Goal: Information Seeking & Learning: Learn about a topic

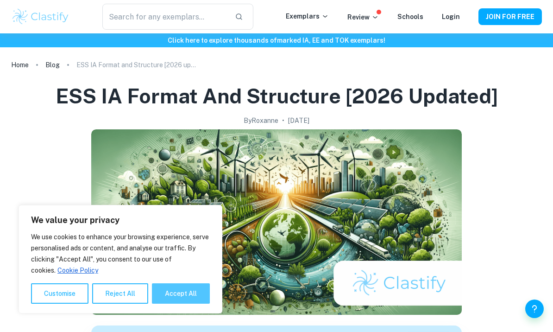
click at [179, 294] on button "Accept All" at bounding box center [181, 293] width 58 height 20
checkbox input "true"
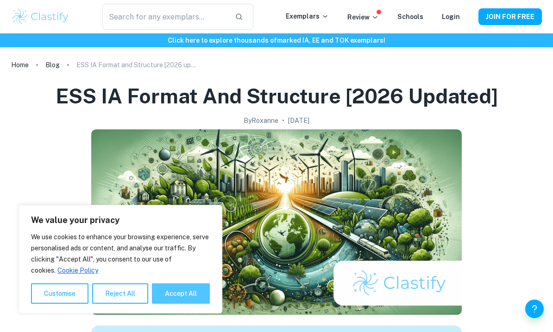
checkbox input "true"
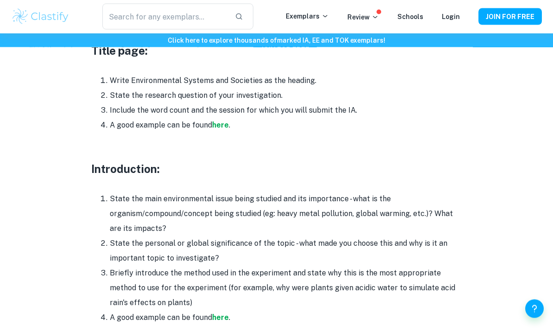
scroll to position [490, 0]
click at [214, 120] on strong "here" at bounding box center [220, 124] width 17 height 9
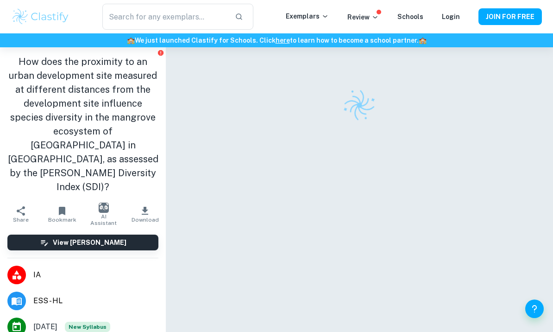
checkbox input "true"
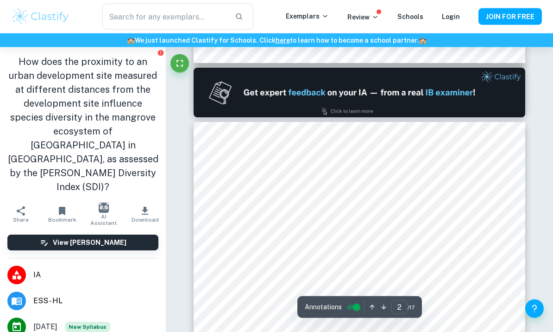
scroll to position [444, 0]
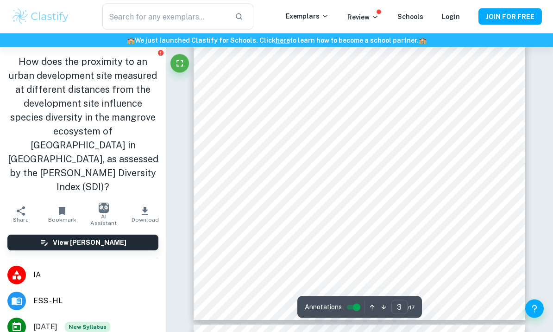
type input "4"
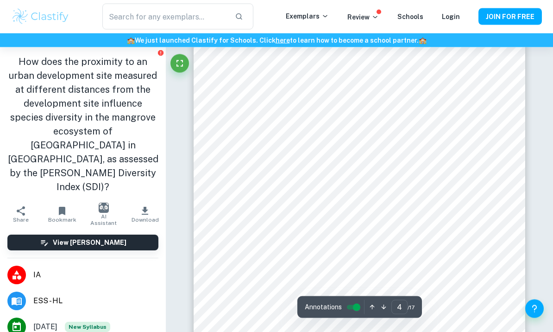
scroll to position [1490, 0]
click at [470, 273] on div at bounding box center [364, 273] width 283 height 9
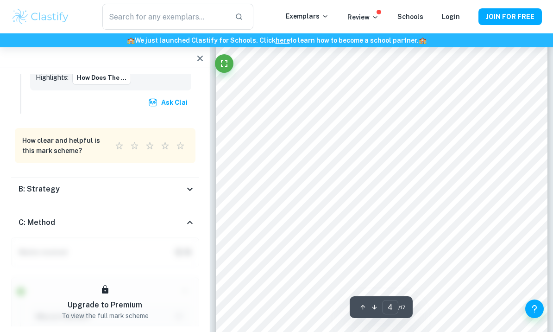
scroll to position [1289, 0]
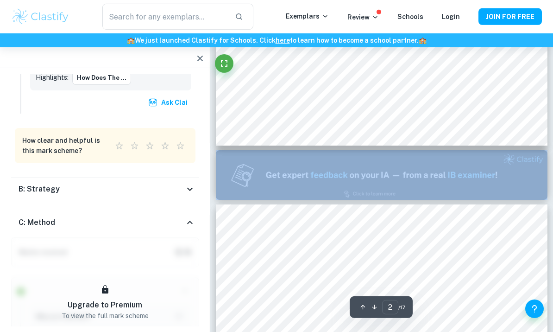
type input "1"
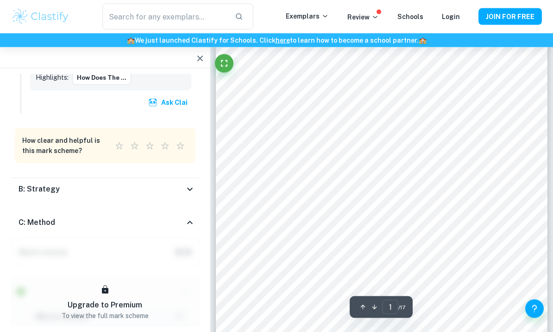
scroll to position [0, 0]
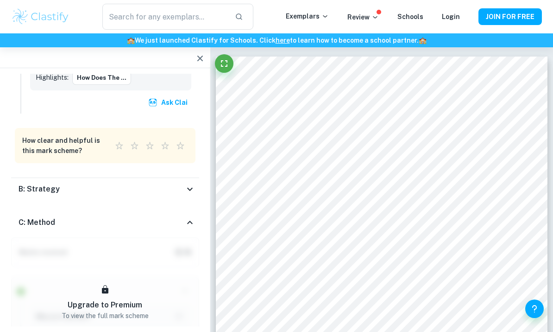
click at [202, 59] on icon "button" at bounding box center [200, 58] width 11 height 11
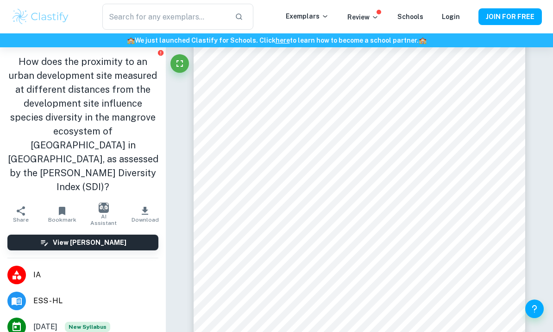
scroll to position [18, 0]
click at [166, 30] on div at bounding box center [166, 30] width 0 height 0
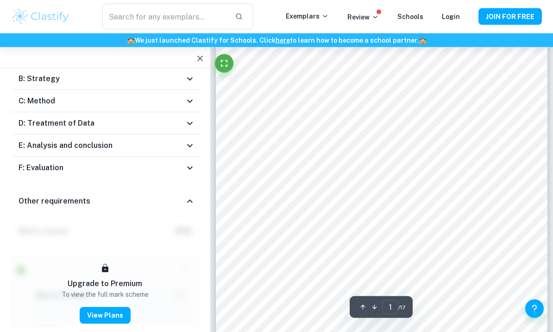
scroll to position [55, 0]
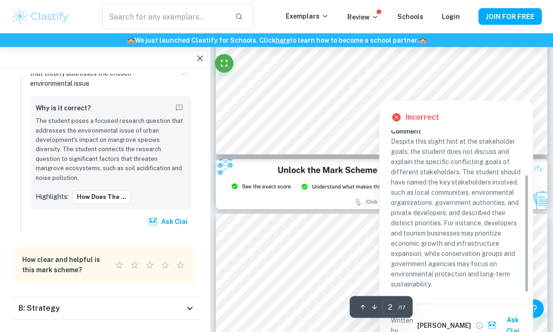
scroll to position [820, 0]
click at [502, 108] on div "Incorrect Criterion B Overall, it is clear to the reader what are the conflicti…" at bounding box center [456, 224] width 153 height 246
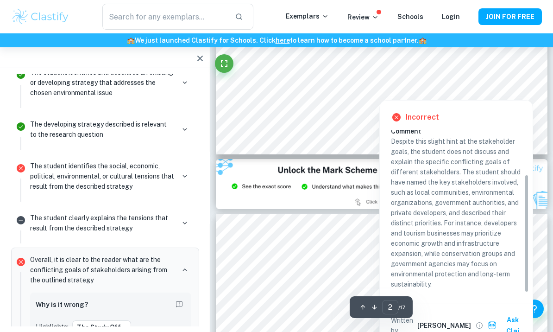
click at [434, 102] on div "Incorrect Criterion B Overall, it is clear to the reader what are the conflicti…" at bounding box center [456, 224] width 153 height 246
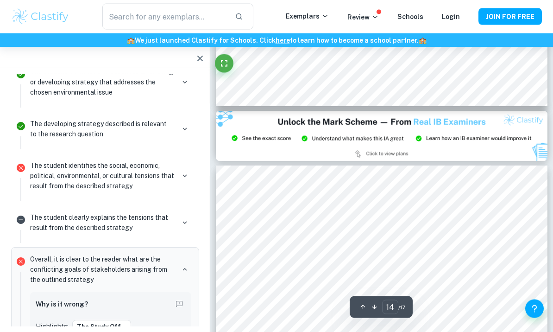
scroll to position [6027, 0]
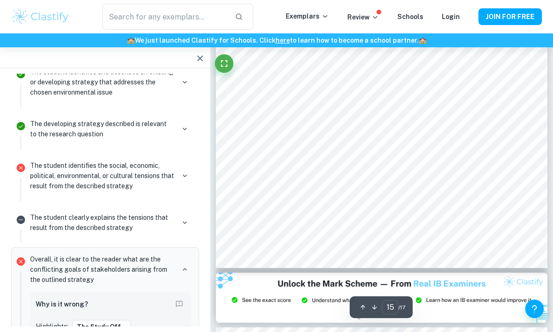
type input "14"
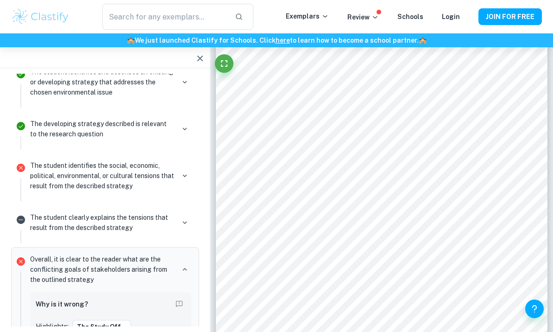
scroll to position [1270, 0]
